Goal: Information Seeking & Learning: Understand process/instructions

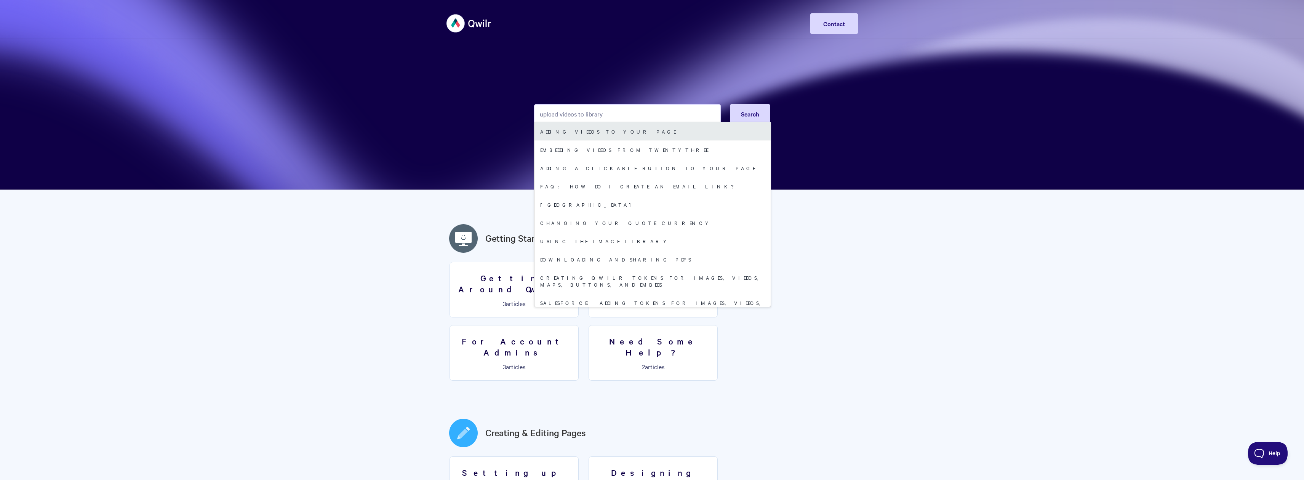
type input "upload videos to library"
click at [610, 134] on link "Adding Videos to your Page" at bounding box center [653, 131] width 236 height 18
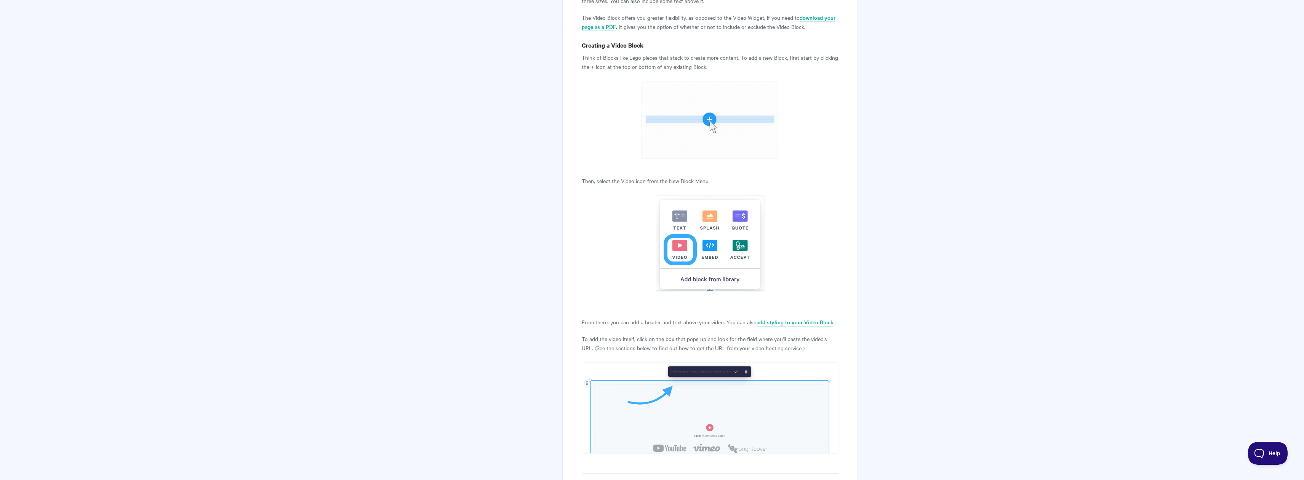
scroll to position [311, 0]
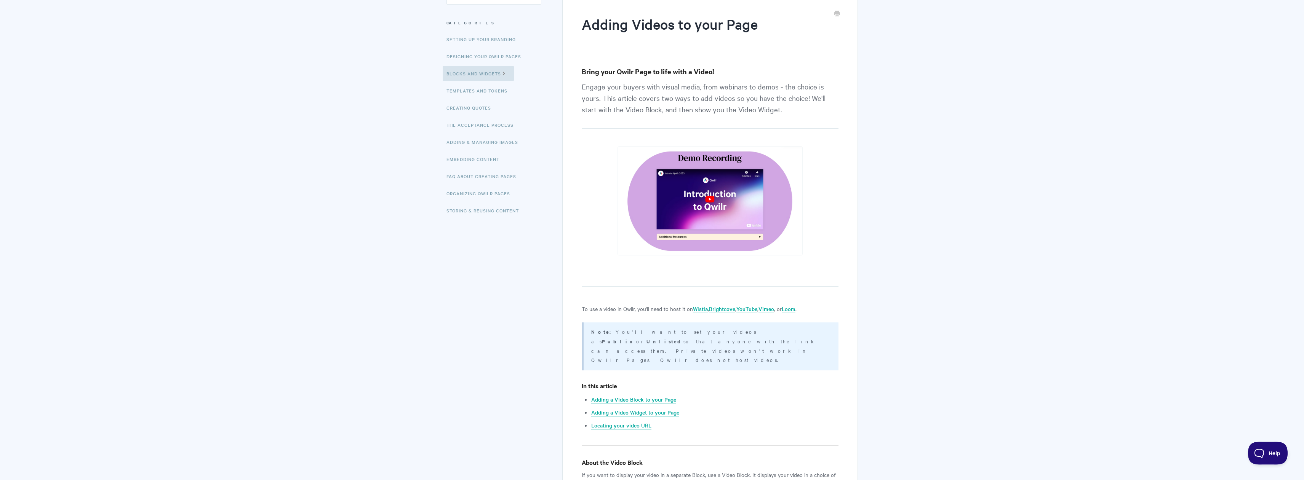
scroll to position [104, 0]
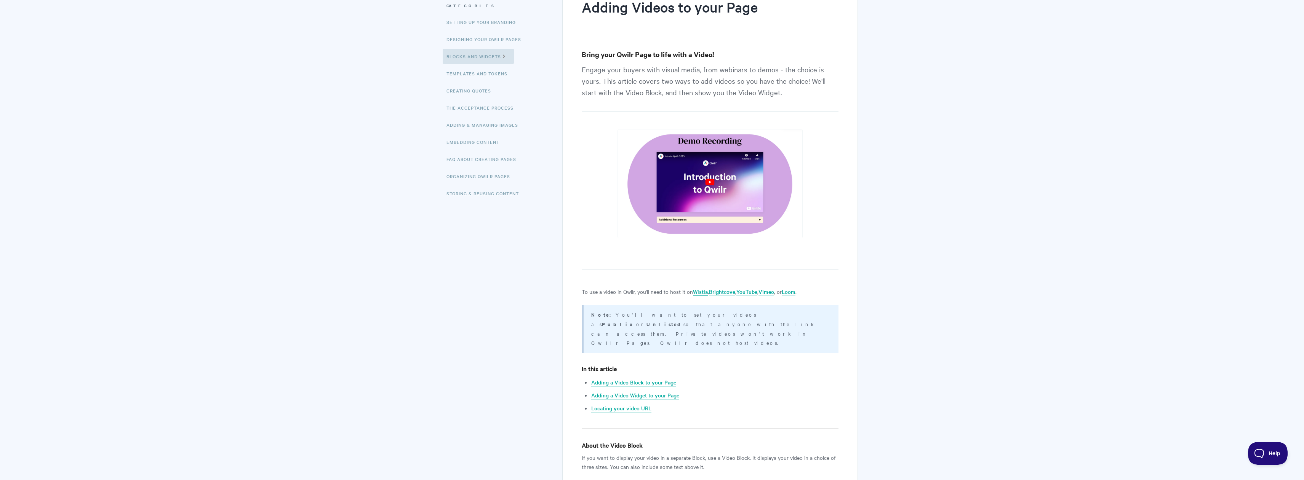
click at [698, 290] on link "Wistia" at bounding box center [700, 292] width 15 height 8
click at [698, 293] on link "Wistia" at bounding box center [700, 292] width 15 height 8
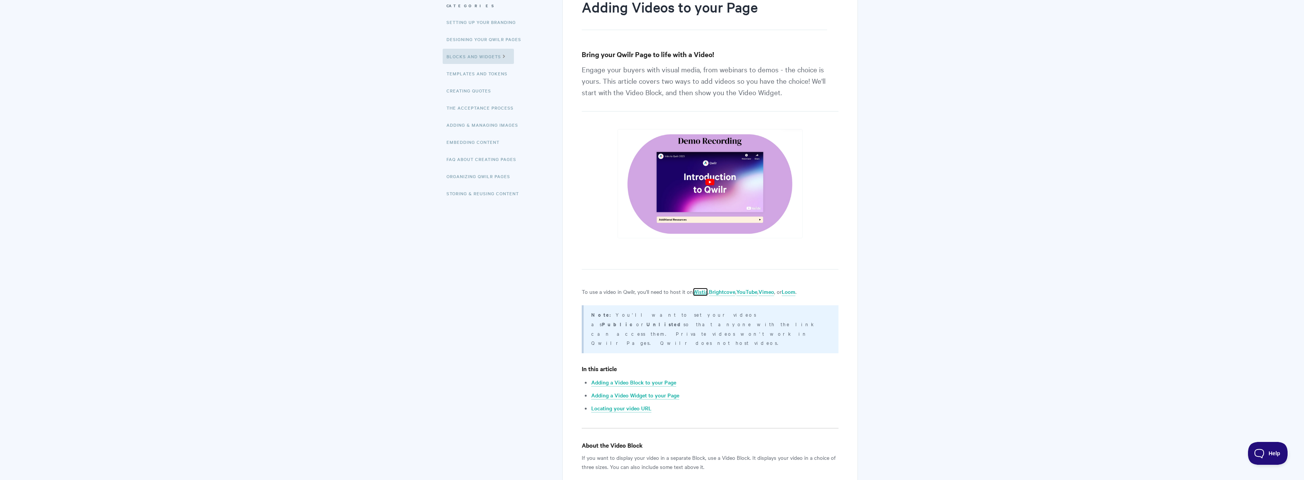
scroll to position [0, 0]
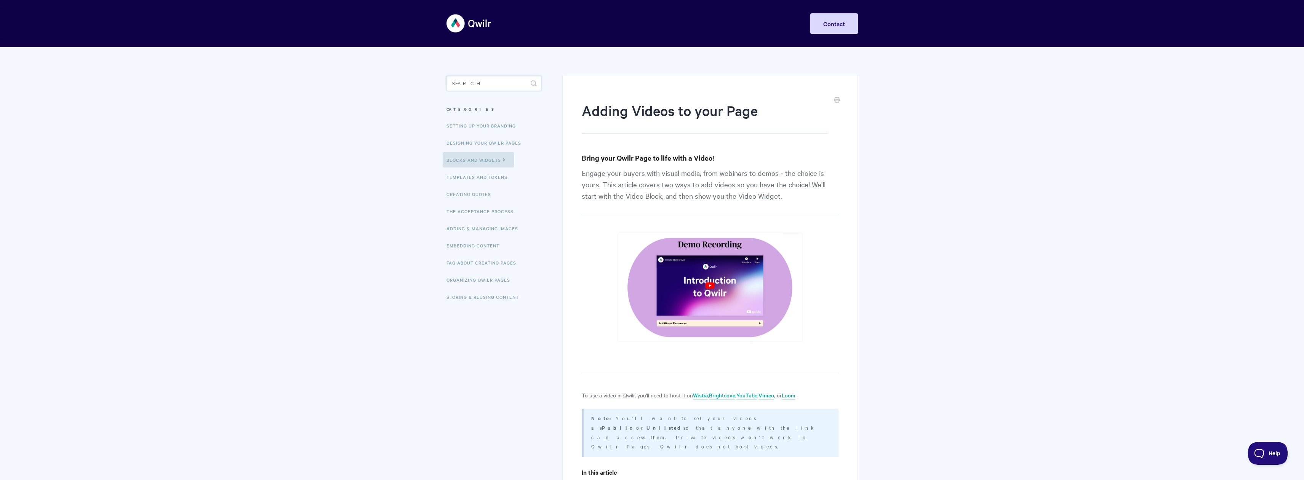
click at [465, 87] on input "Search" at bounding box center [494, 83] width 95 height 15
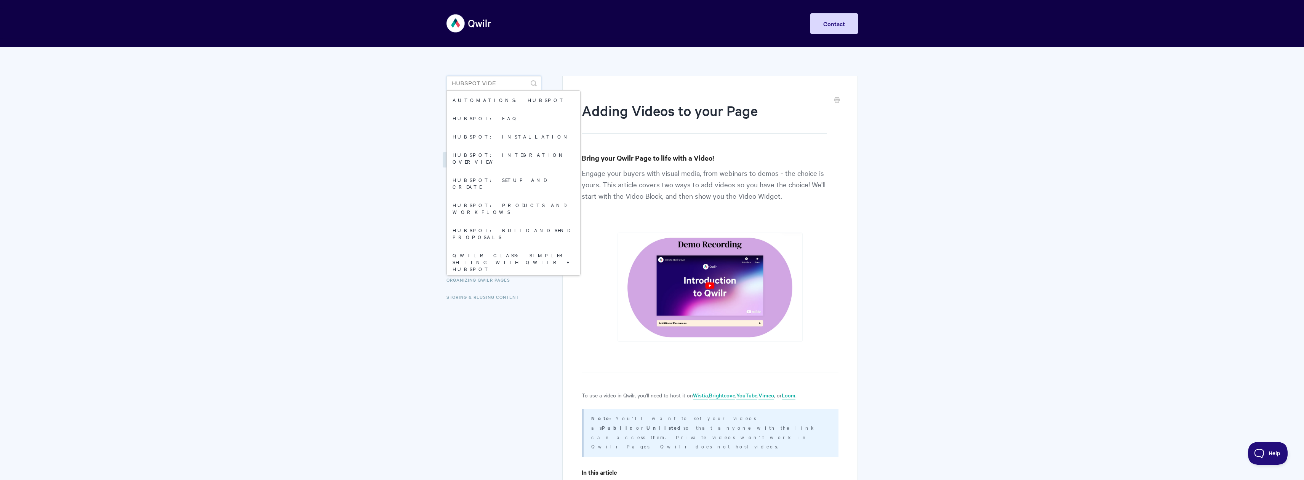
type input "Hubspot video"
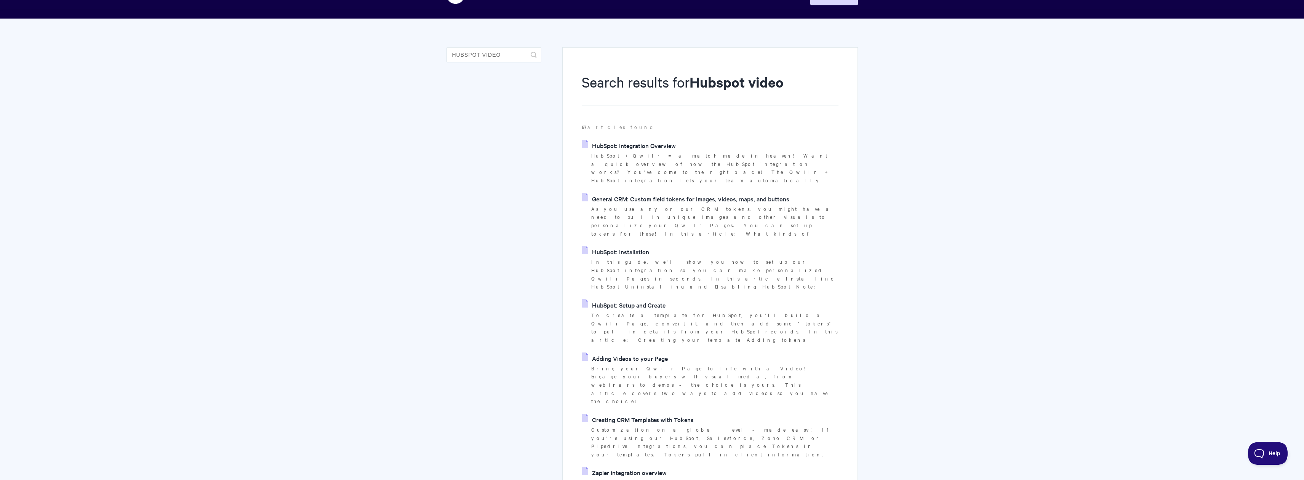
scroll to position [52, 0]
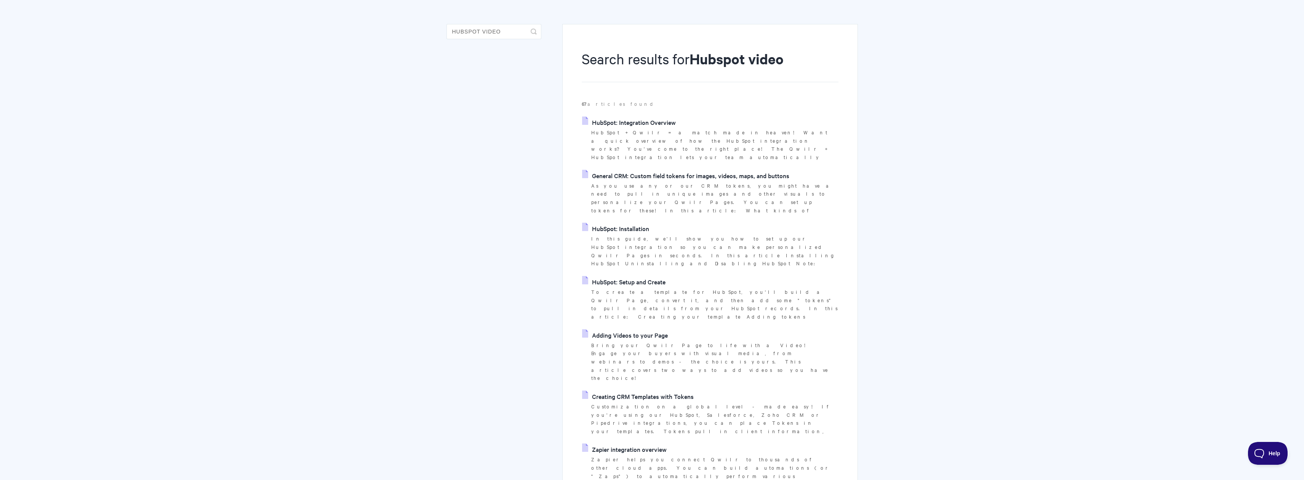
click at [631, 276] on link "HubSpot: Setup and Create" at bounding box center [623, 281] width 83 height 11
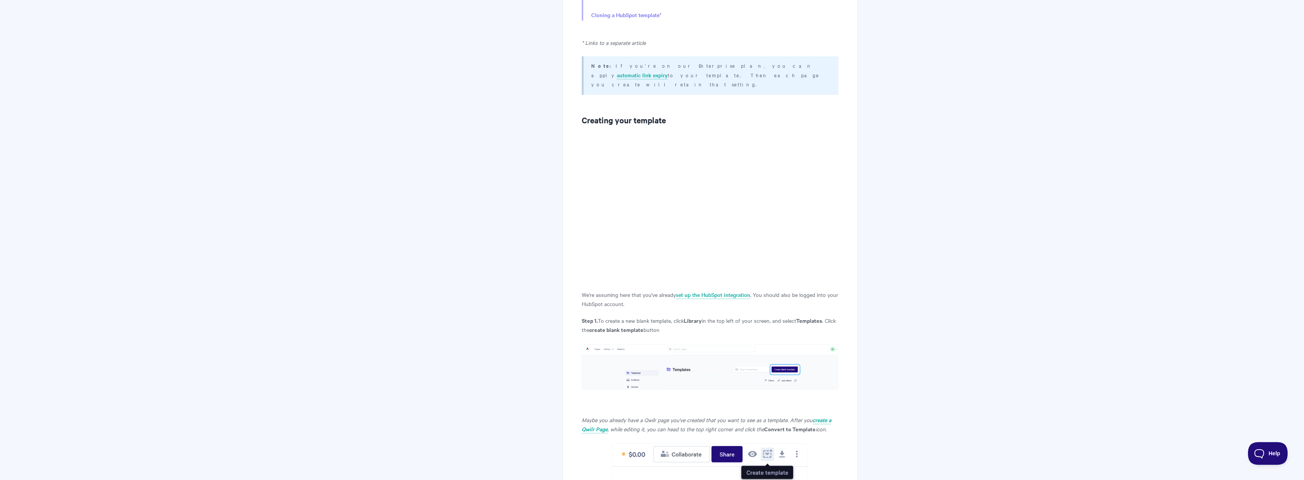
scroll to position [415, 0]
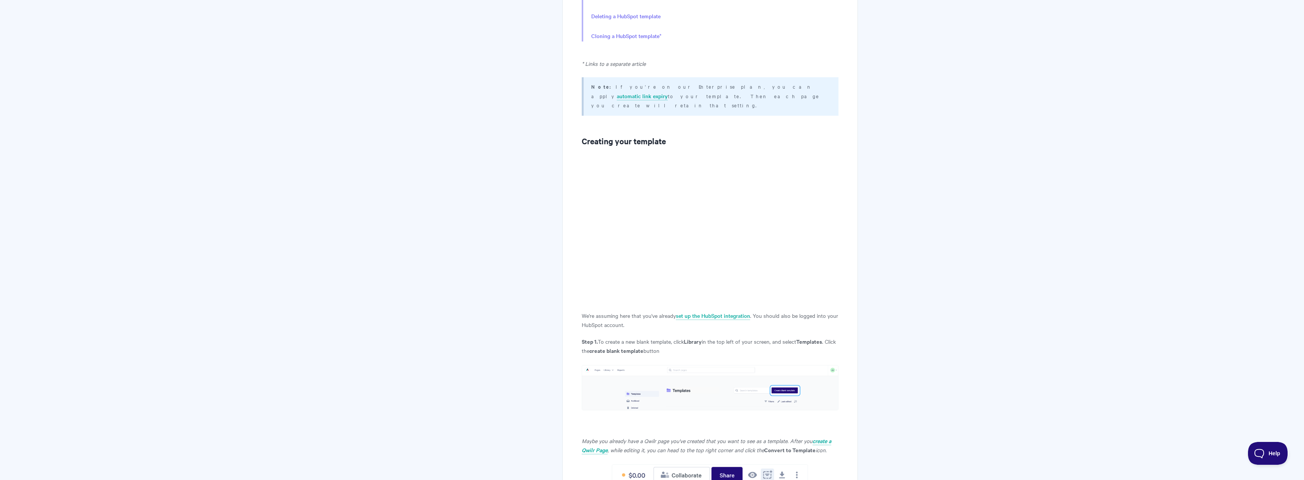
click at [822, 135] on h2 "Creating your template" at bounding box center [710, 141] width 256 height 12
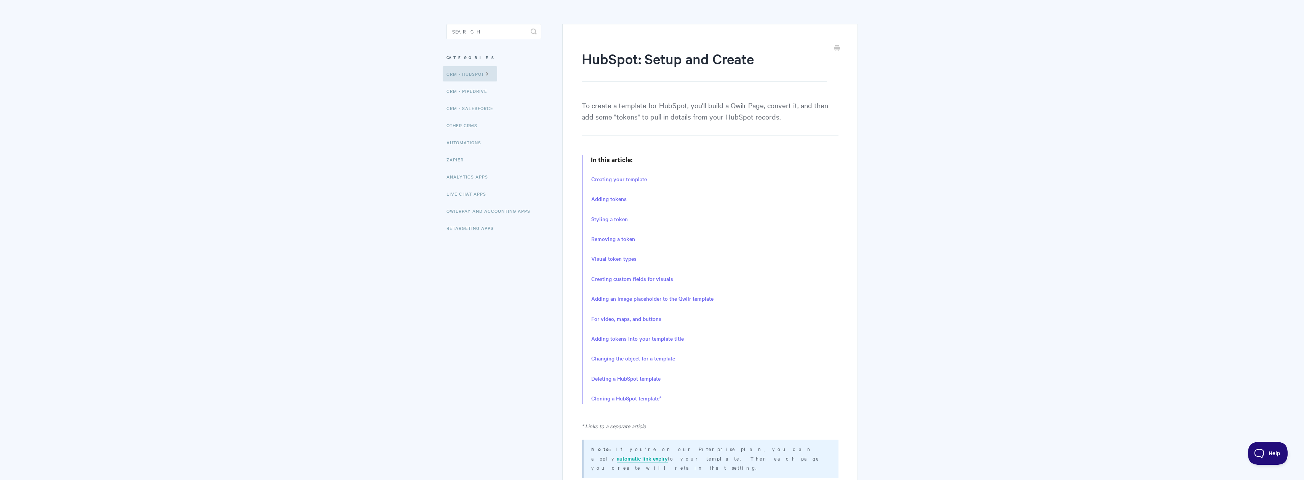
scroll to position [0, 0]
